Goal: Information Seeking & Learning: Learn about a topic

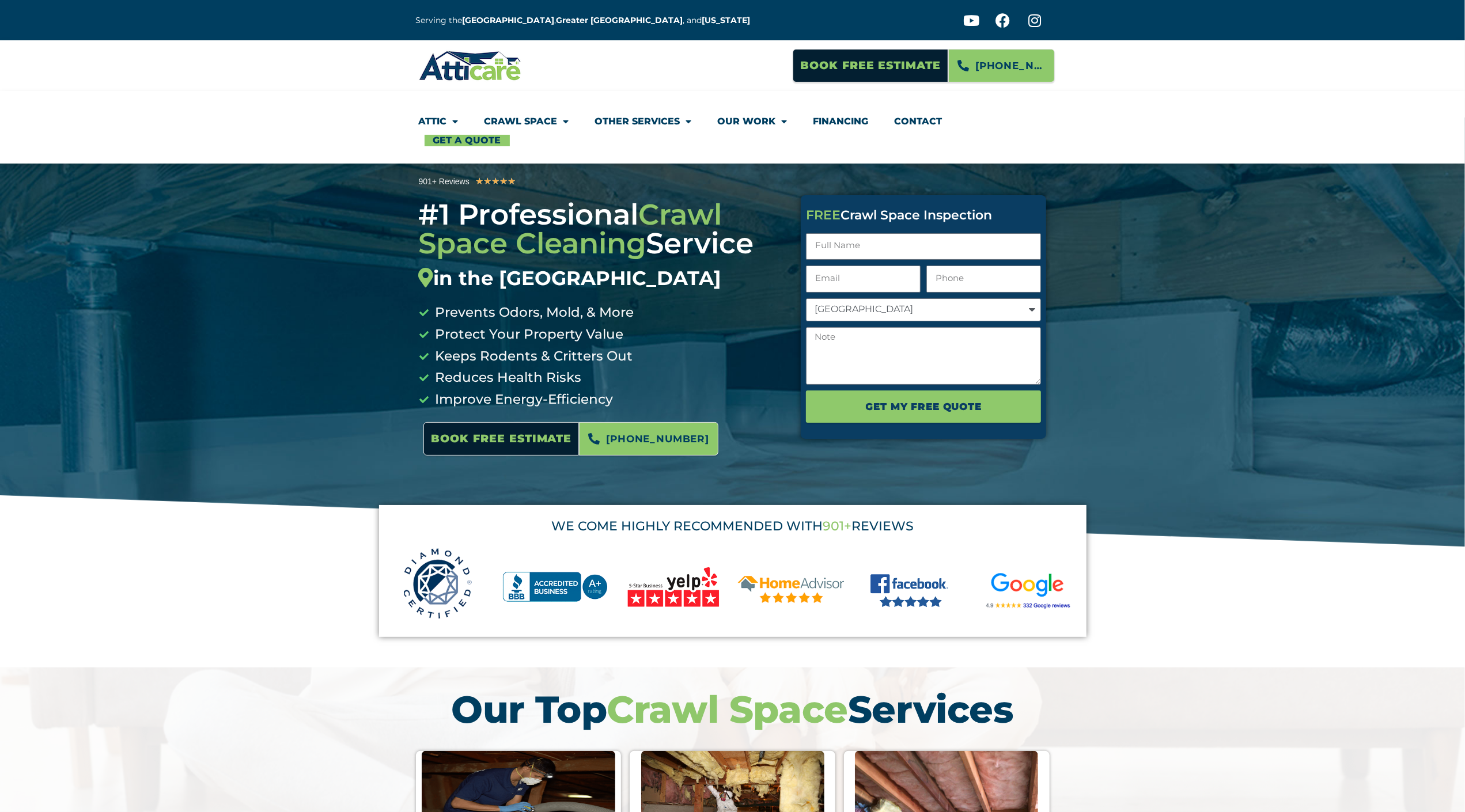
click at [60, 79] on section "Book Free Estimate [PHONE_NUMBER]" at bounding box center [732, 65] width 1465 height 50
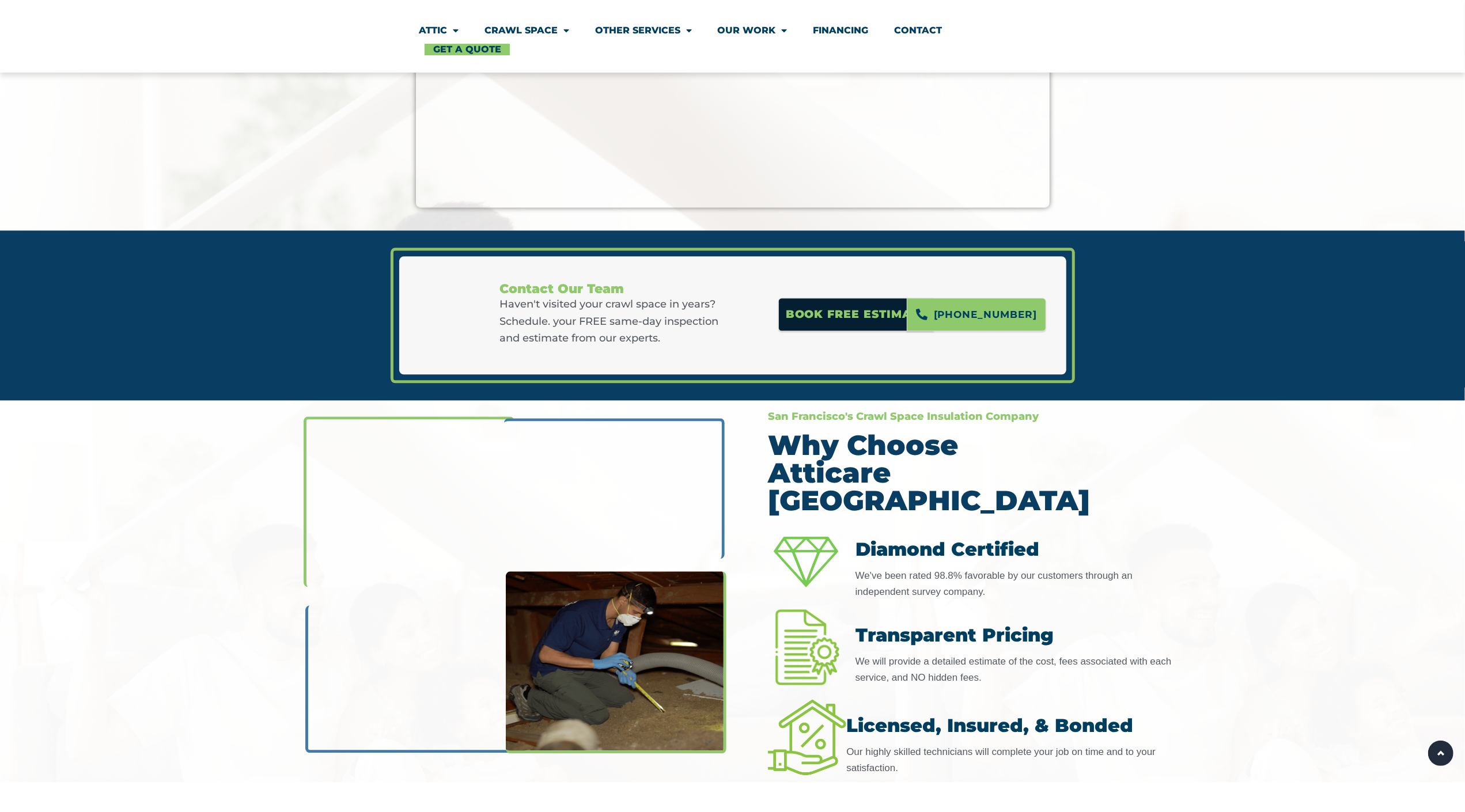
scroll to position [2556, 0]
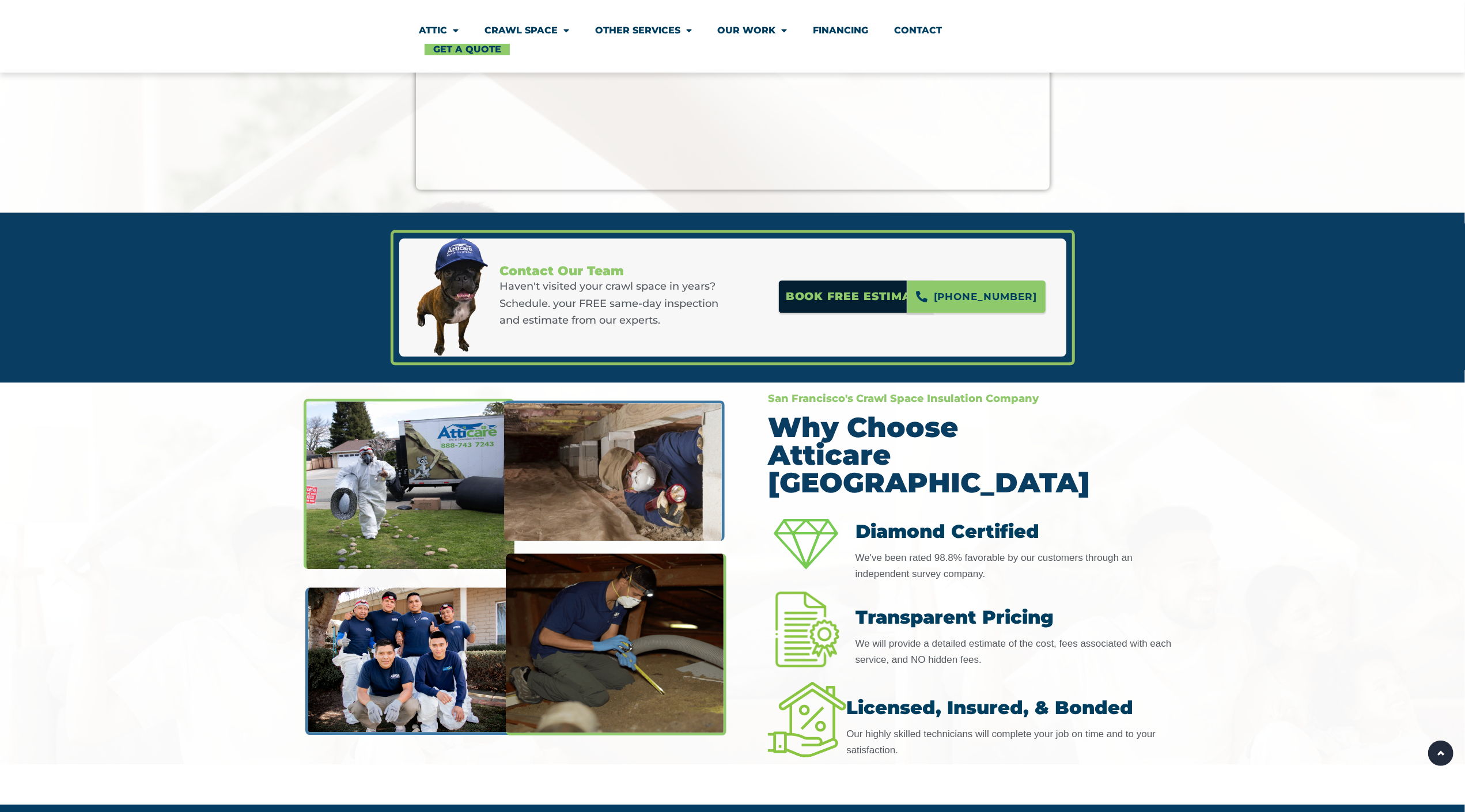
click at [614, 23] on link "Other Services" at bounding box center [643, 31] width 97 height 27
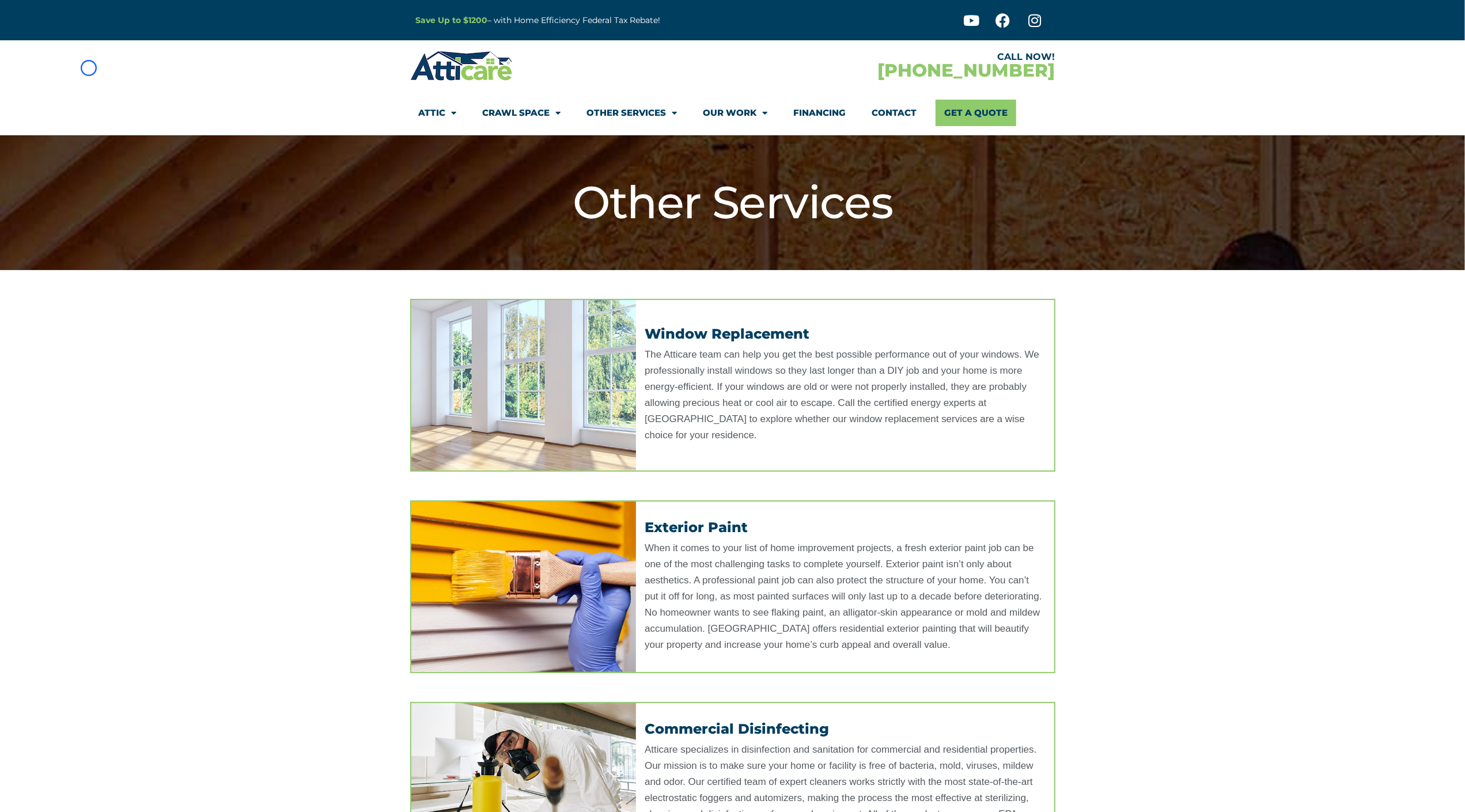
click at [89, 68] on section "CALL NOW! [PHONE_NUMBER] Attic Attic Cleaning Rodent Proofing Air Sealing Insul…" at bounding box center [732, 87] width 1465 height 95
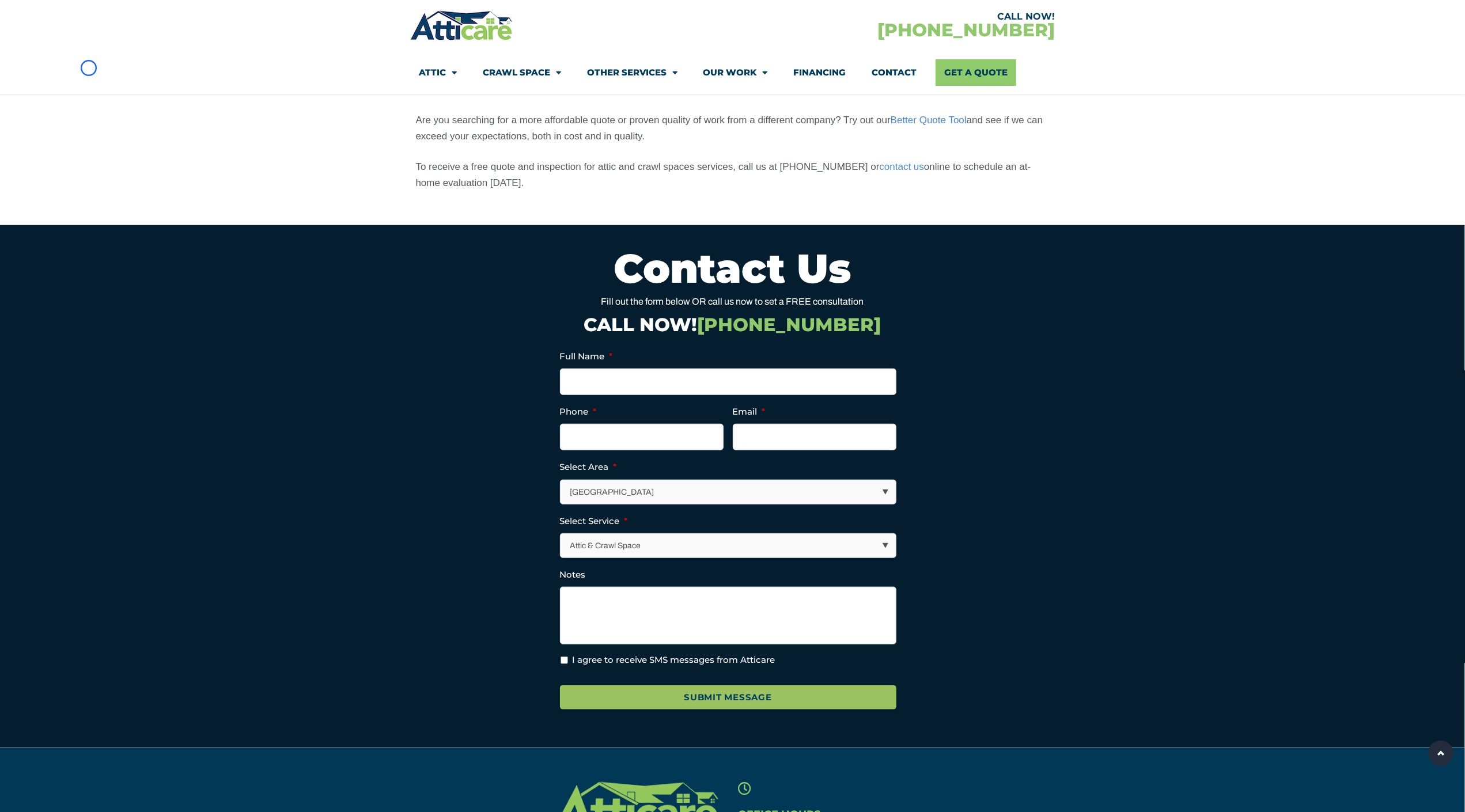
scroll to position [967, 0]
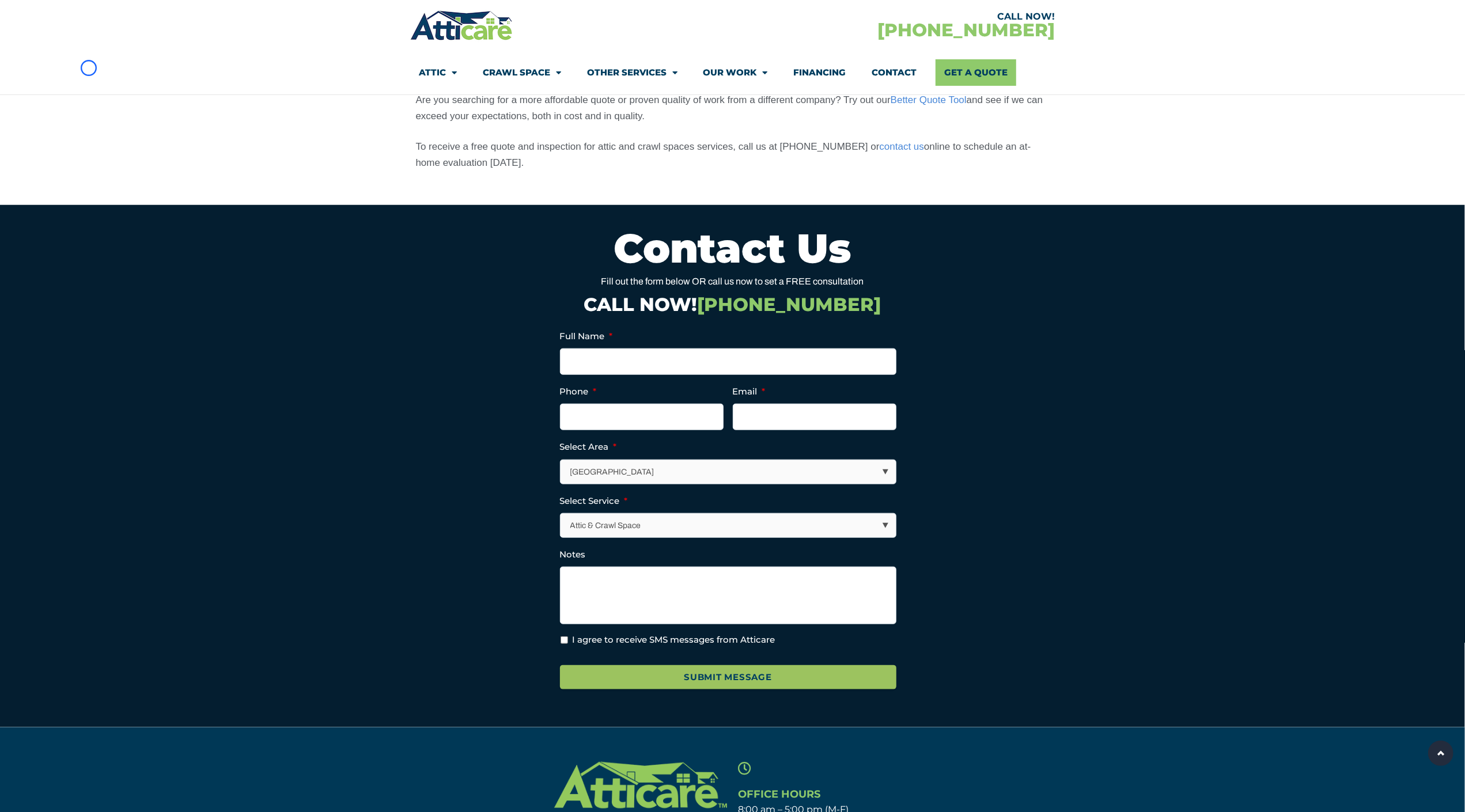
click at [89, 68] on section "CALL NOW! 1-866-982-5458 Attic Attic Cleaning Rodent Proofing Air Sealing Insul…" at bounding box center [732, 47] width 1465 height 95
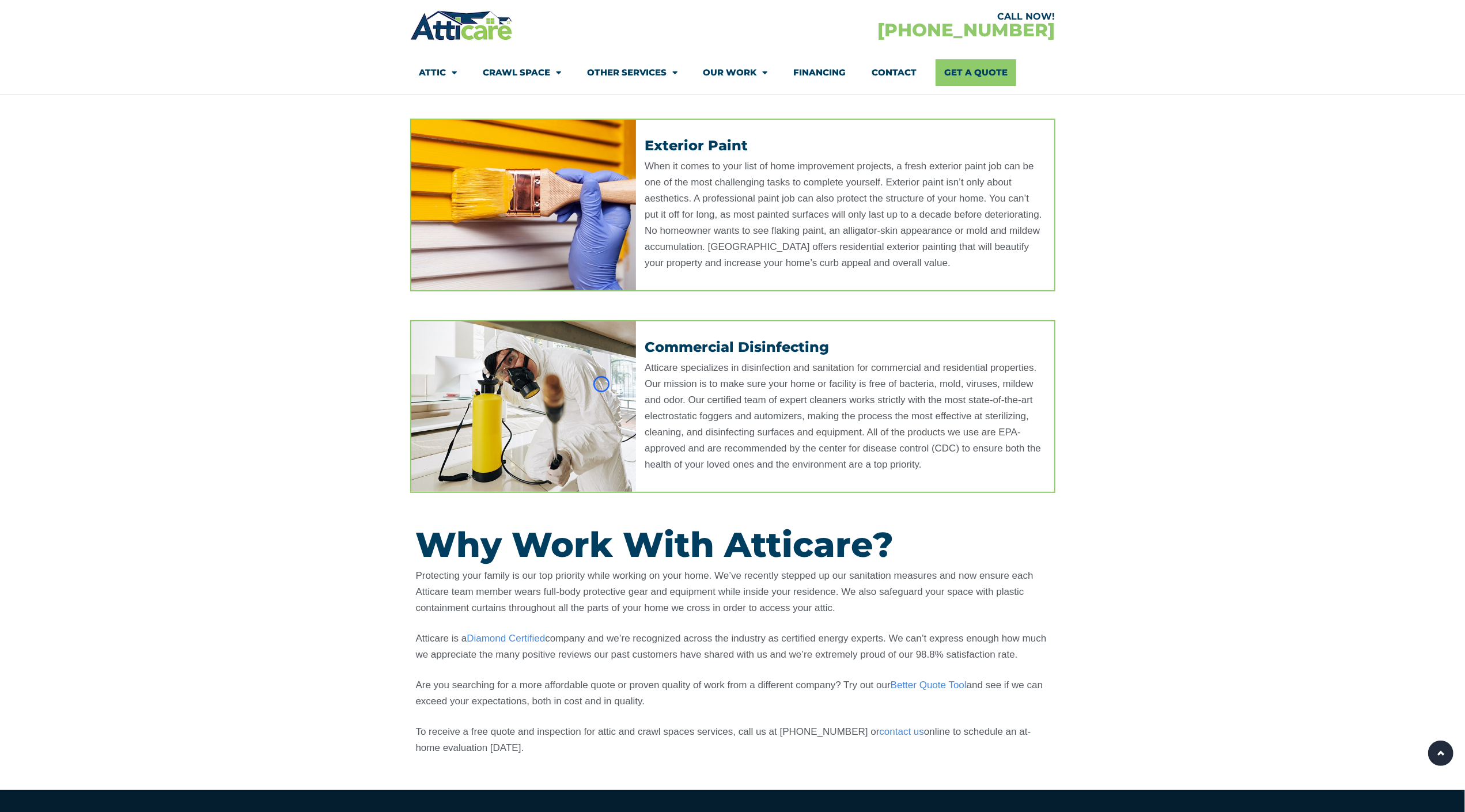
click at [601, 384] on img at bounding box center [523, 406] width 225 height 171
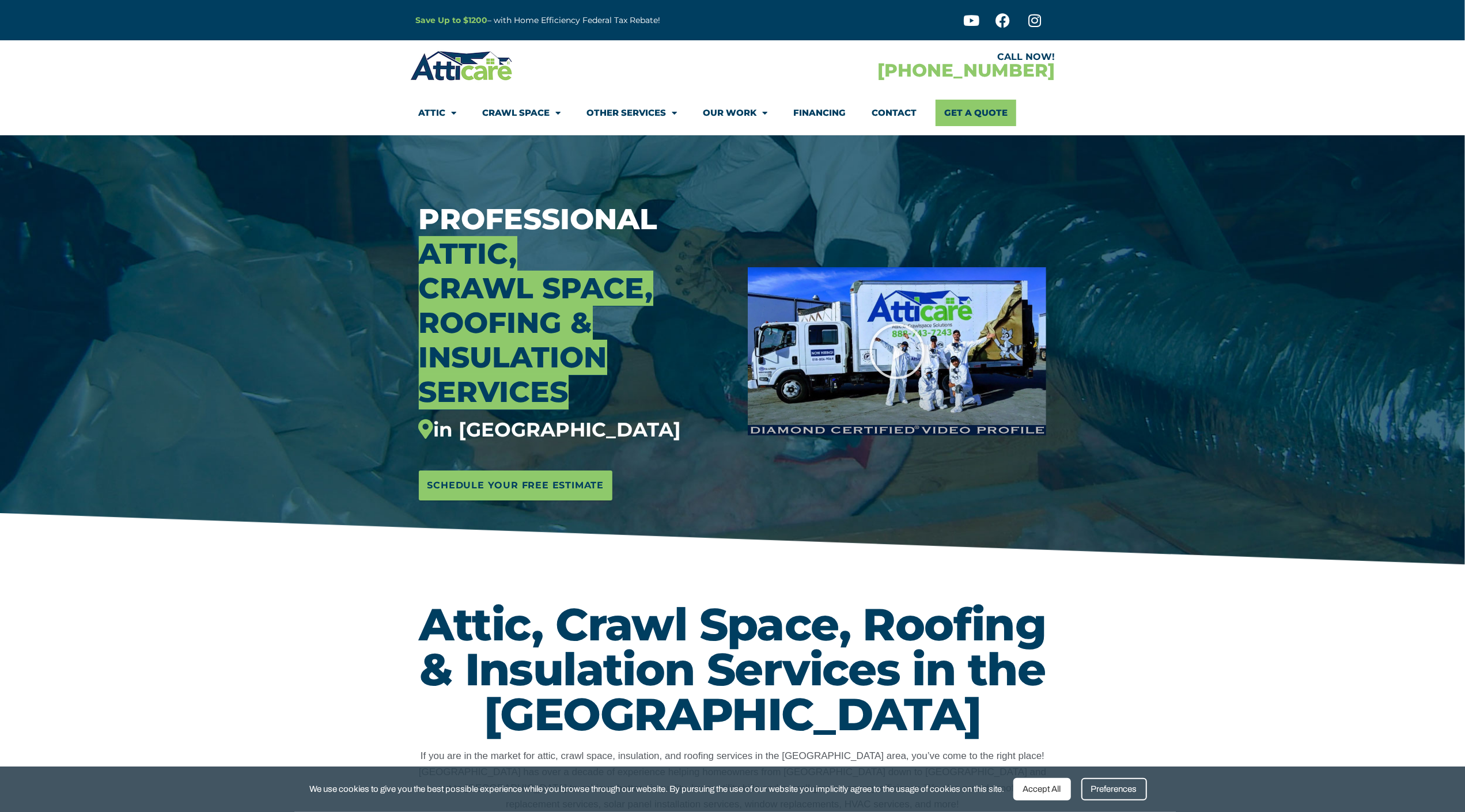
click at [57, 75] on section "CALL NOW! [PHONE_NUMBER] Attic Attic Cleaning Rodent Proofing Air Sealing Insul…" at bounding box center [732, 87] width 1465 height 95
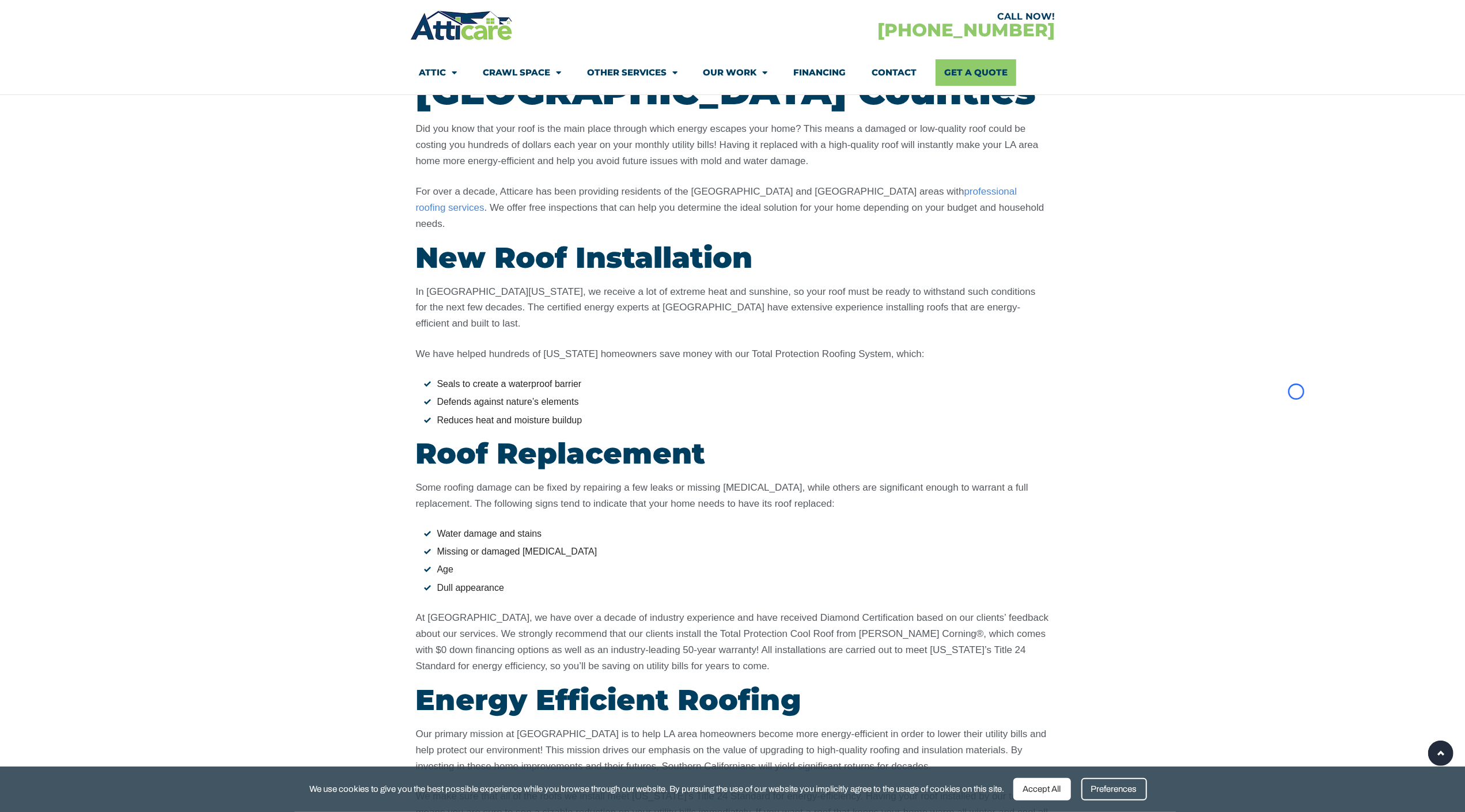
scroll to position [4012, 0]
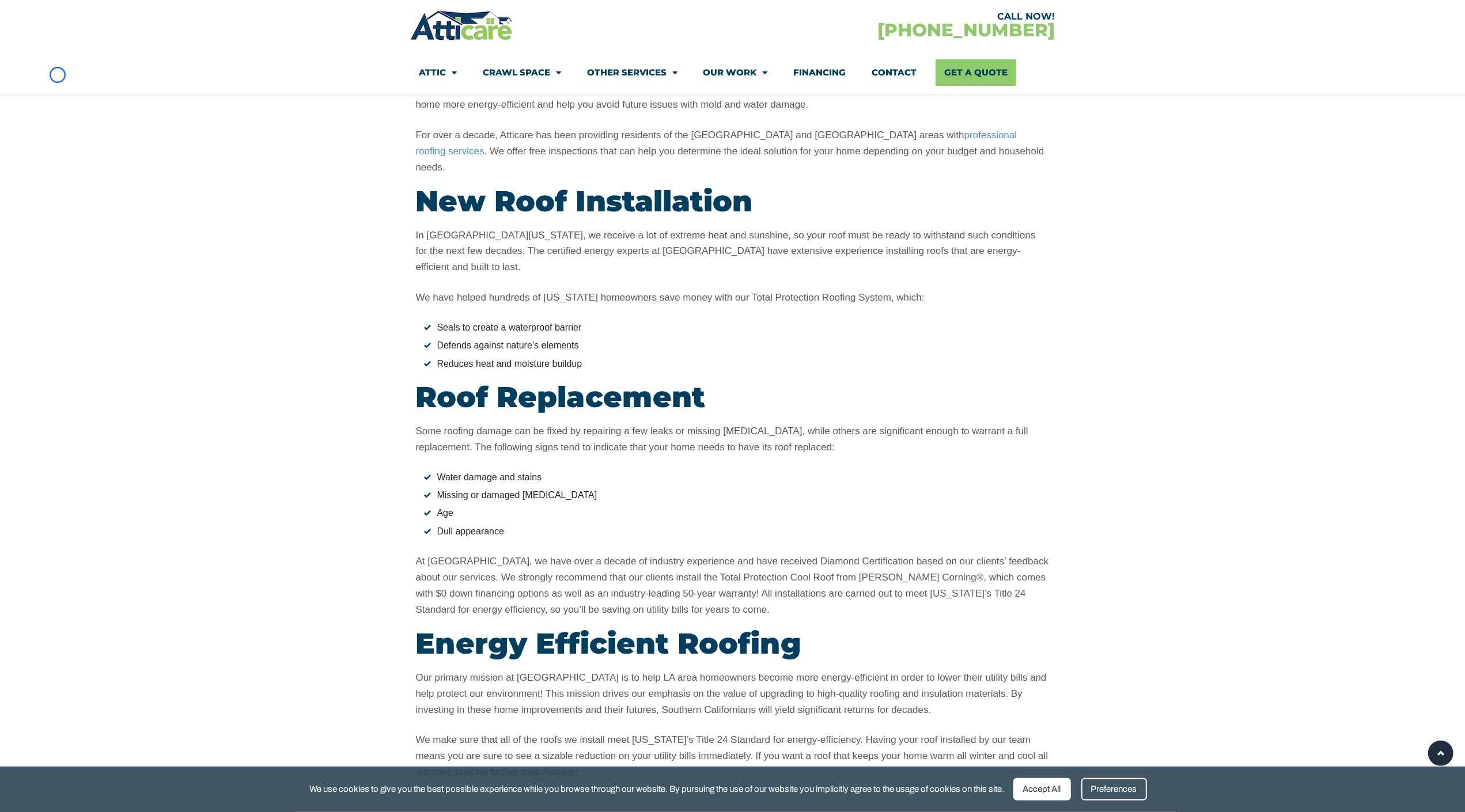
click at [57, 75] on section "CALL NOW! [PHONE_NUMBER] Attic Attic Cleaning Rodent Proofing Air Sealing Insul…" at bounding box center [732, 47] width 1465 height 95
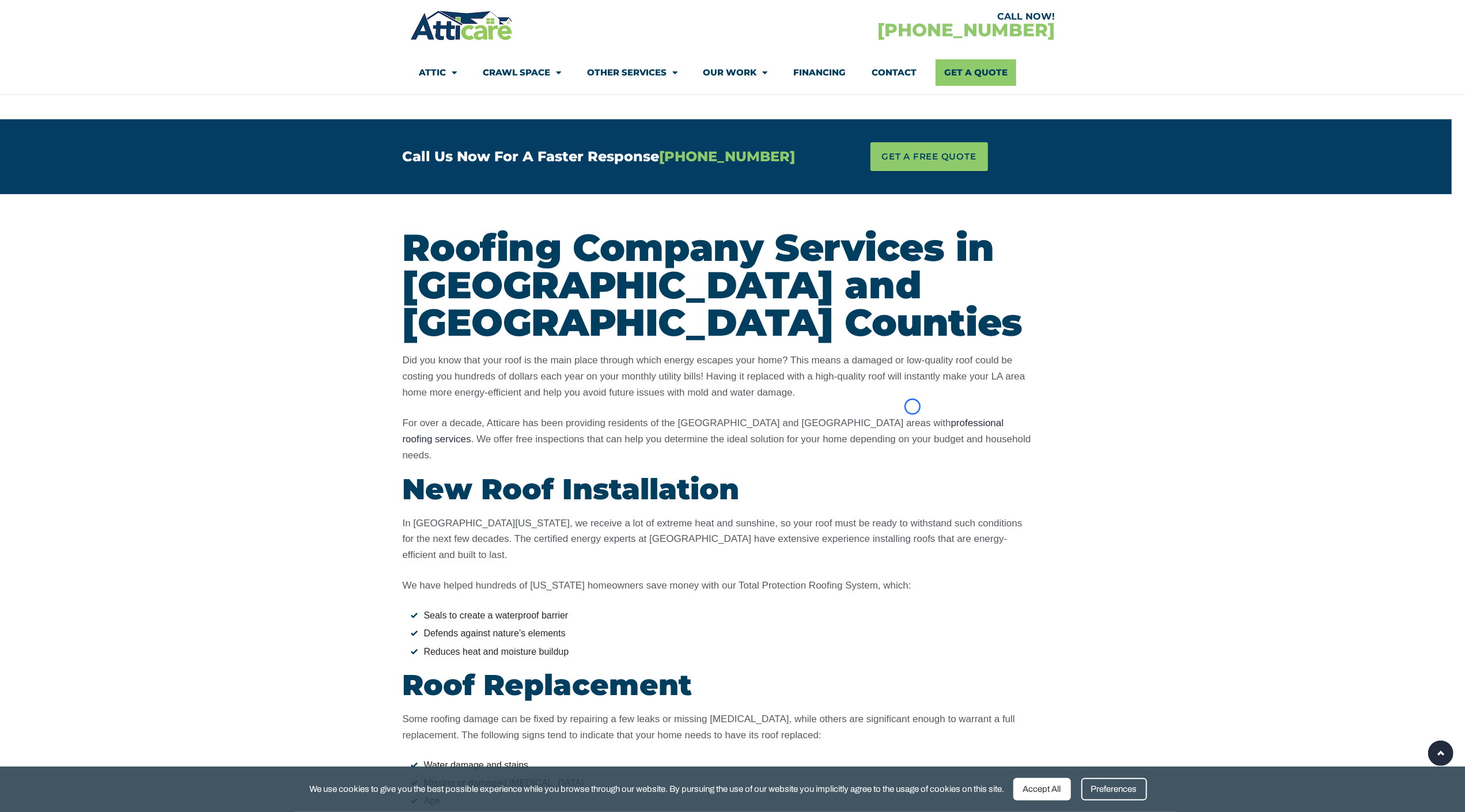
click at [912, 418] on link "professional roofing services" at bounding box center [704, 431] width 601 height 27
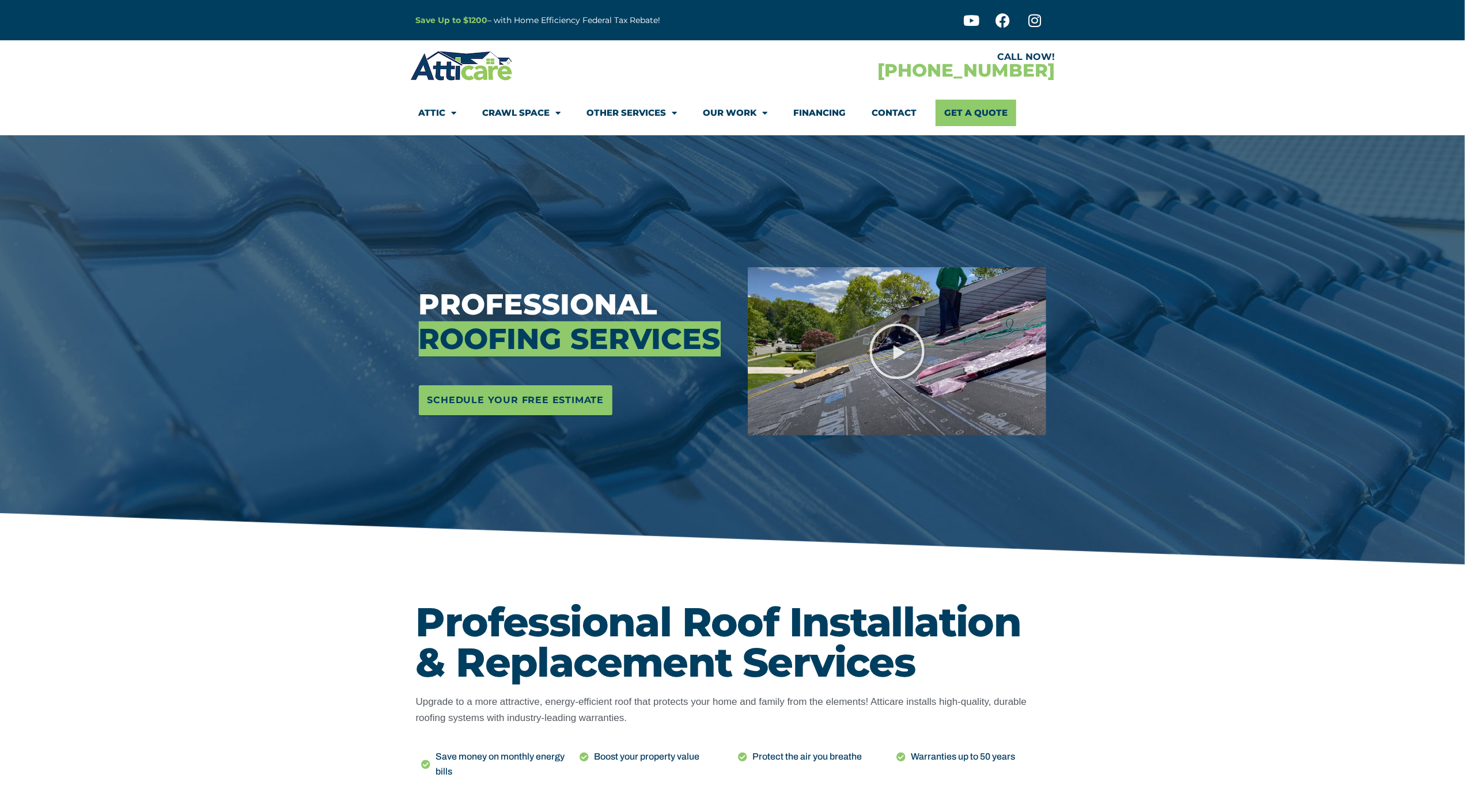
click at [70, 89] on section "CALL NOW! [PHONE_NUMBER] Attic Attic Cleaning Rodent Proofing Air Sealing Insul…" at bounding box center [732, 87] width 1465 height 95
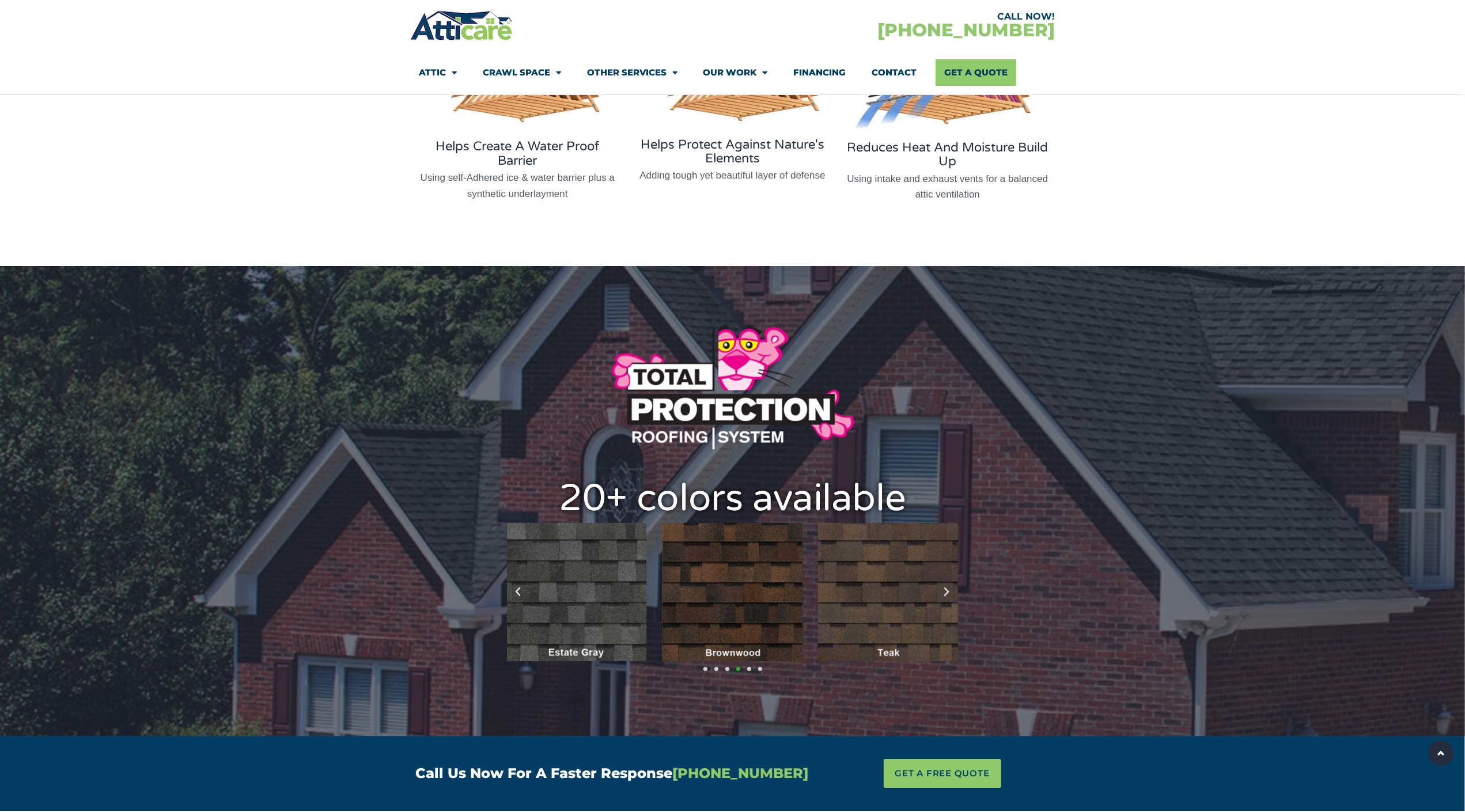
scroll to position [3605, 0]
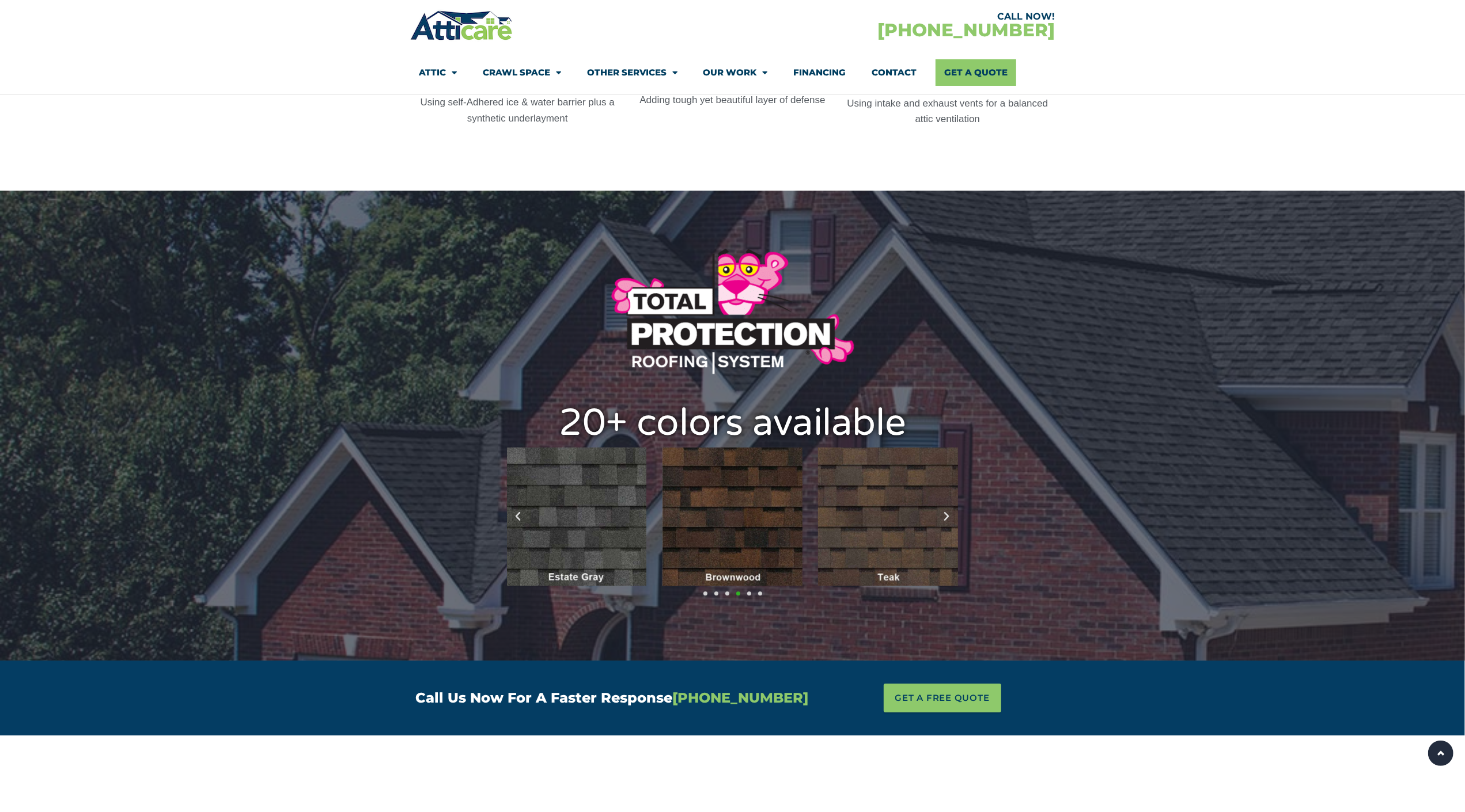
click at [70, 89] on section "CALL NOW! [PHONE_NUMBER] Attic Attic Cleaning Rodent Proofing Air Sealing Insul…" at bounding box center [732, 47] width 1465 height 95
